Goal: Find specific page/section: Find specific page/section

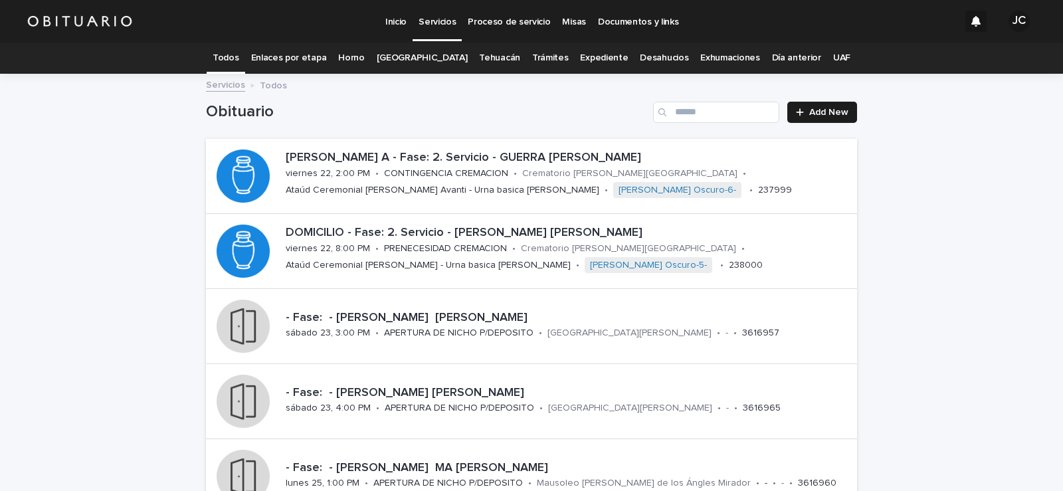
click at [580, 52] on link "Expediente" at bounding box center [604, 58] width 48 height 31
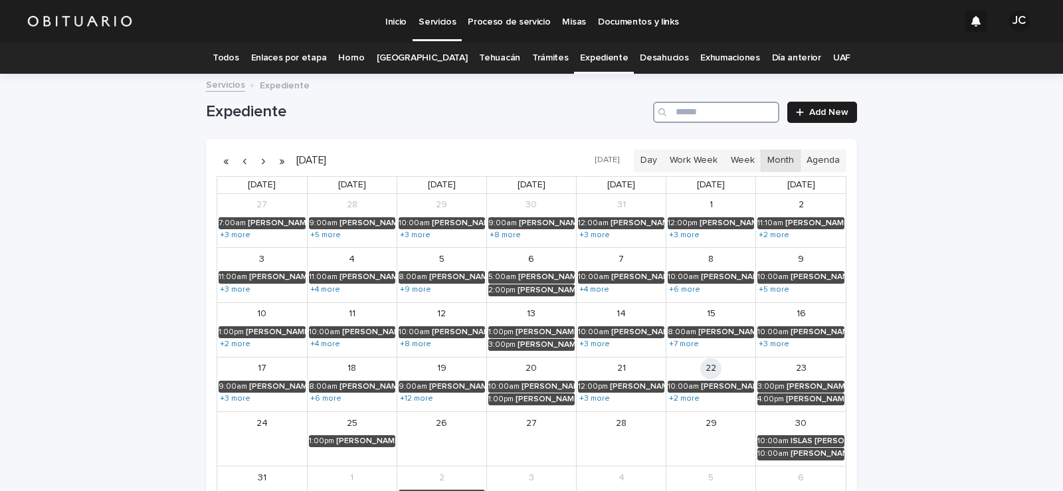
click at [693, 112] on input "Search" at bounding box center [716, 112] width 126 height 21
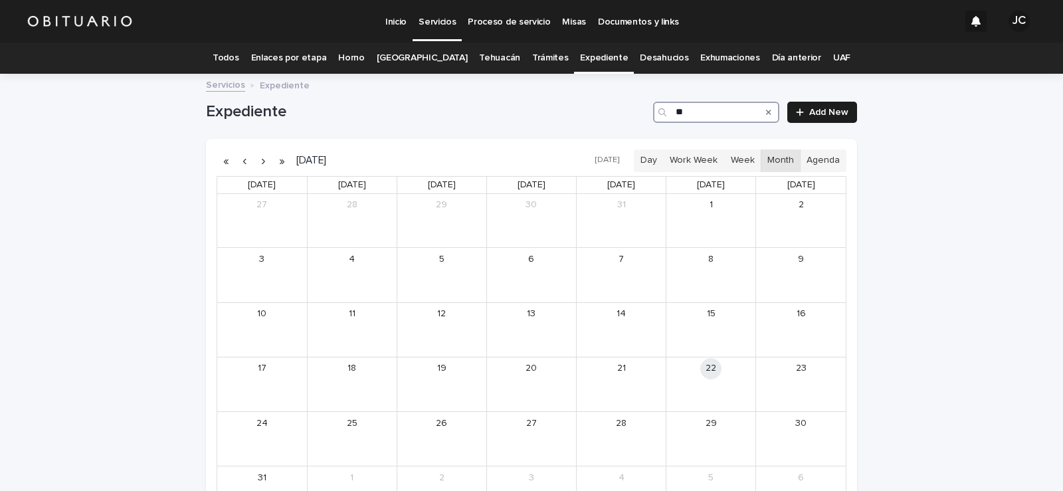
type input "*"
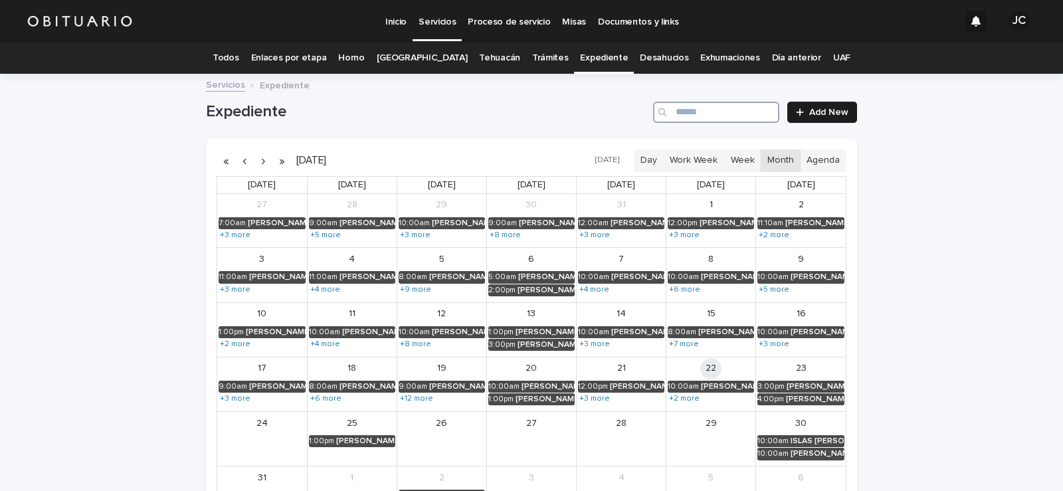
click at [683, 108] on input "Search" at bounding box center [716, 112] width 126 height 21
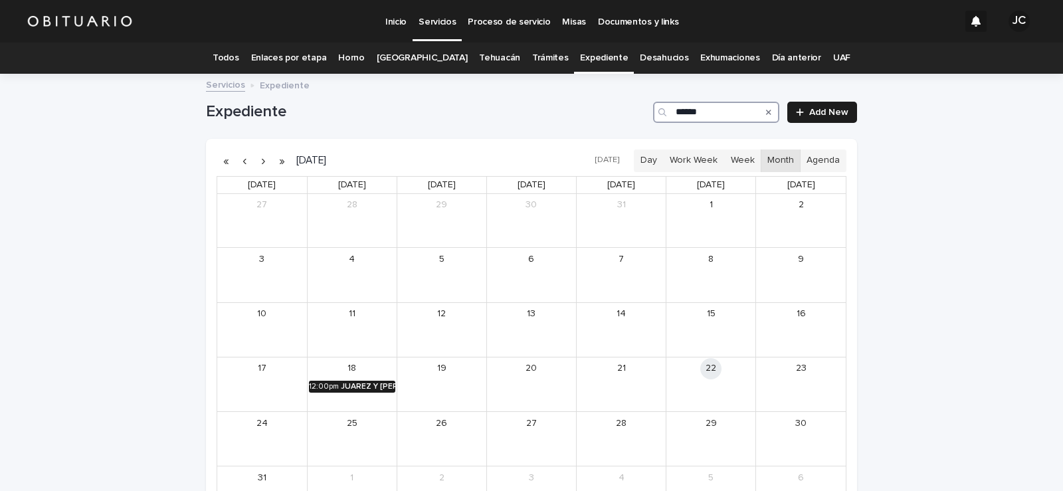
click at [348, 388] on div "JUAREZ Y [PERSON_NAME][DATE]" at bounding box center [368, 386] width 54 height 9
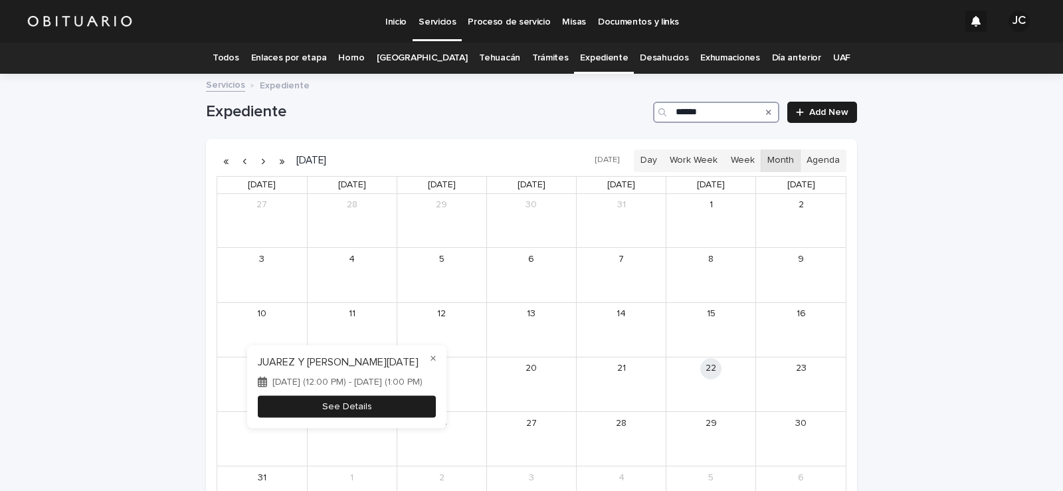
type input "******"
click at [350, 401] on button "See Details" at bounding box center [347, 406] width 178 height 22
